Goal: Transaction & Acquisition: Purchase product/service

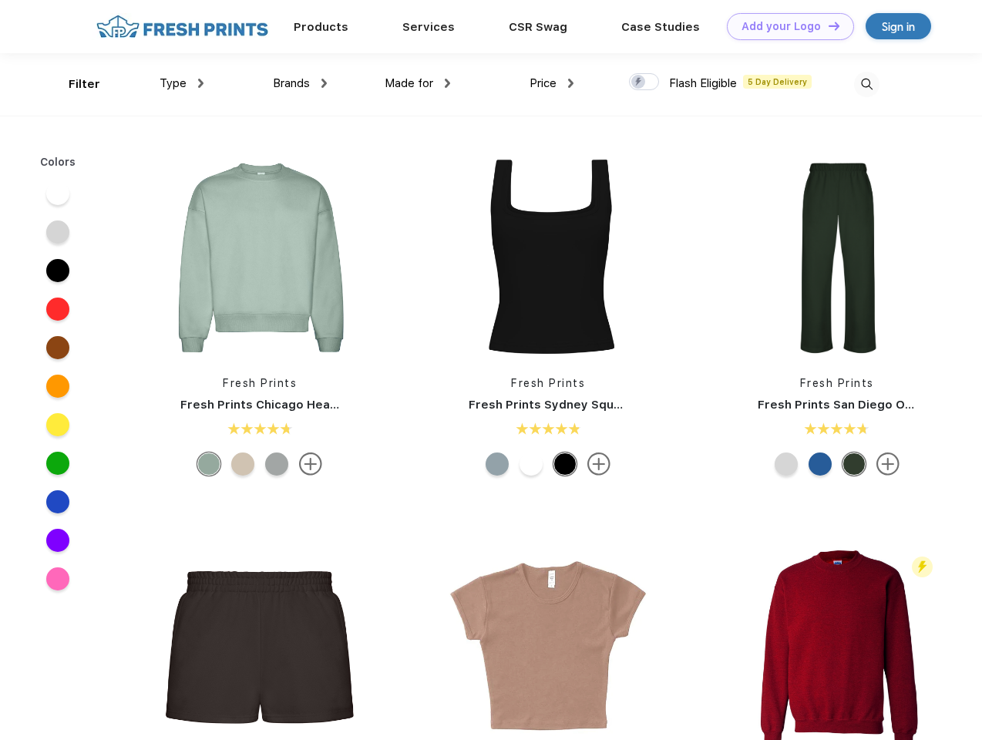
click at [785, 26] on link "Add your Logo Design Tool" at bounding box center [790, 26] width 127 height 27
click at [0, 0] on div "Design Tool" at bounding box center [0, 0] width 0 height 0
click at [827, 25] on link "Add your Logo Design Tool" at bounding box center [790, 26] width 127 height 27
click at [74, 84] on div "Filter" at bounding box center [85, 85] width 32 height 18
click at [182, 83] on span "Type" at bounding box center [173, 83] width 27 height 14
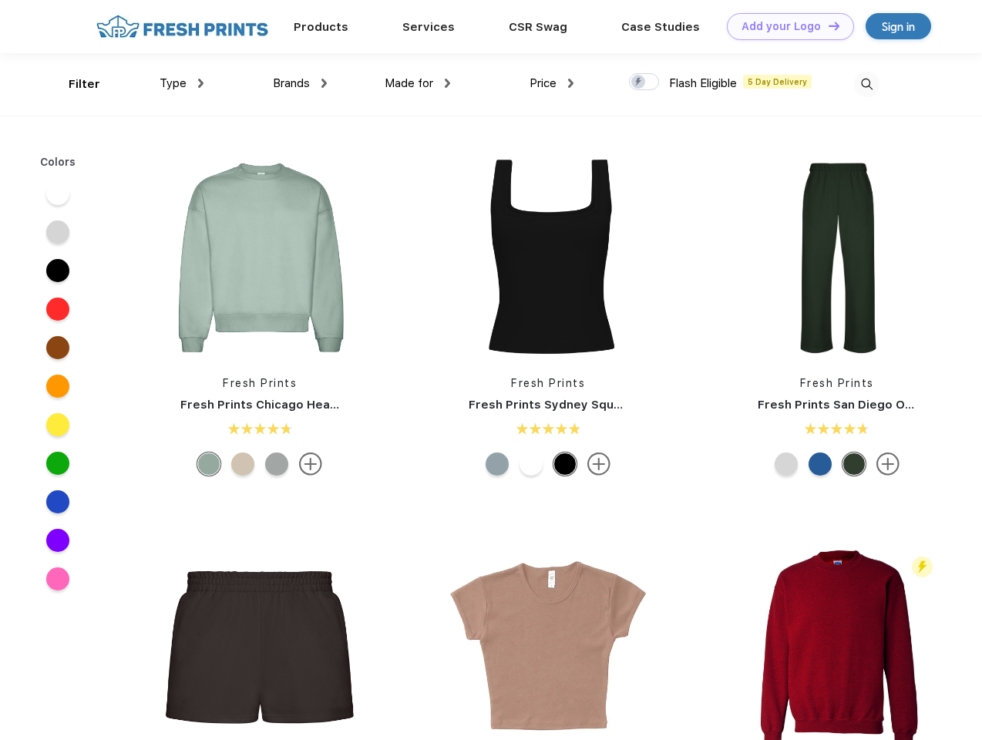
click at [300, 83] on span "Brands" at bounding box center [291, 83] width 37 height 14
click at [418, 83] on span "Made for" at bounding box center [409, 83] width 49 height 14
click at [552, 83] on span "Price" at bounding box center [543, 83] width 27 height 14
click at [645, 83] on div at bounding box center [644, 81] width 30 height 17
click at [639, 83] on input "checkbox" at bounding box center [634, 77] width 10 height 10
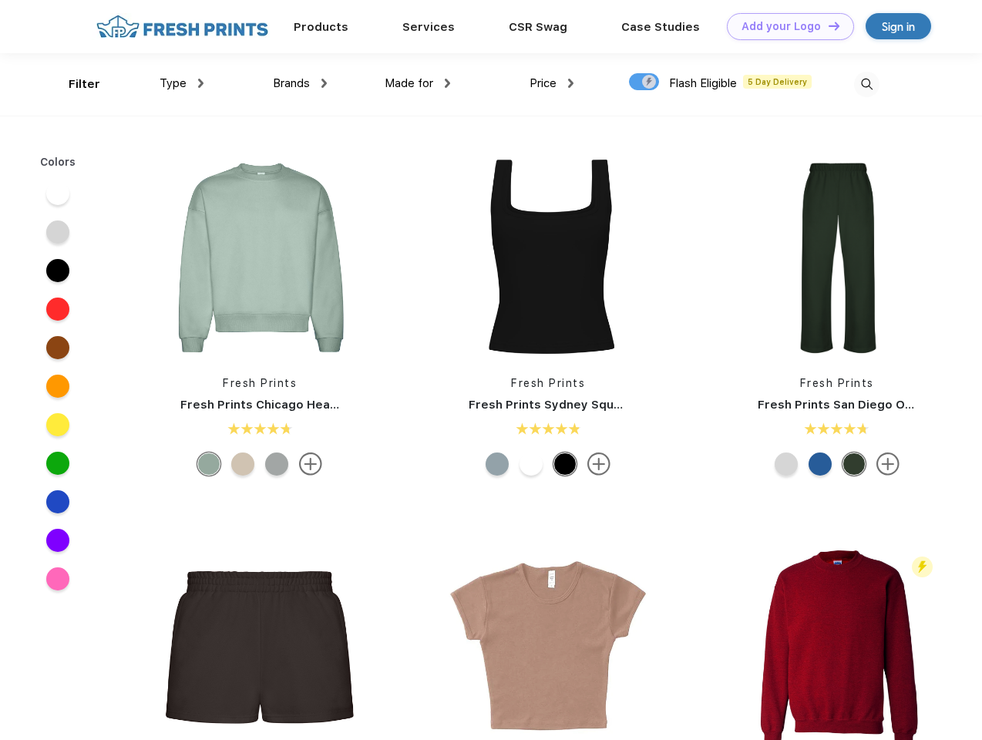
click at [867, 84] on img at bounding box center [866, 84] width 25 height 25
